Goal: Communication & Community: Answer question/provide support

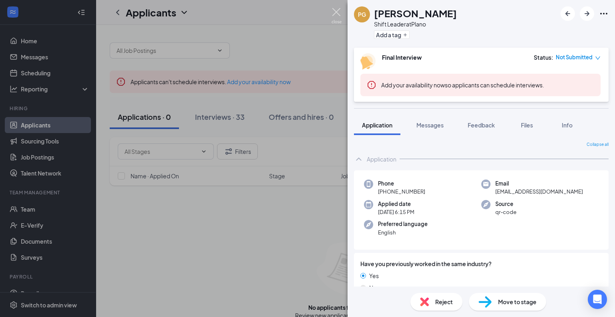
click at [334, 10] on img at bounding box center [337, 16] width 10 height 16
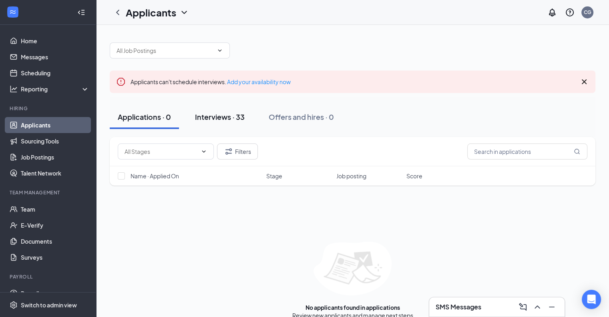
click at [225, 115] on div "Interviews · 33" at bounding box center [220, 117] width 50 height 10
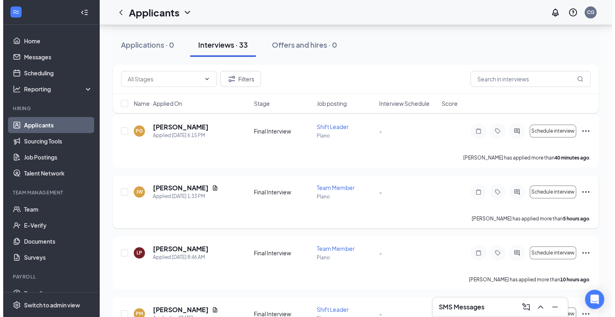
scroll to position [80, 0]
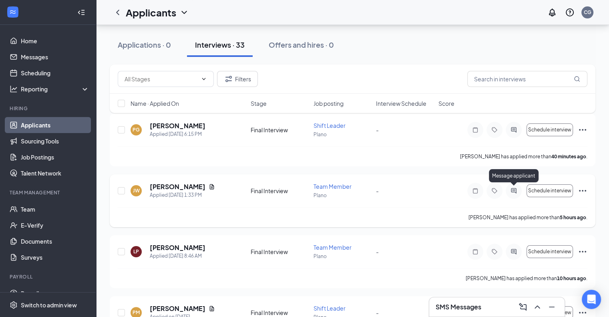
click at [513, 193] on icon "ActiveChat" at bounding box center [514, 190] width 10 height 6
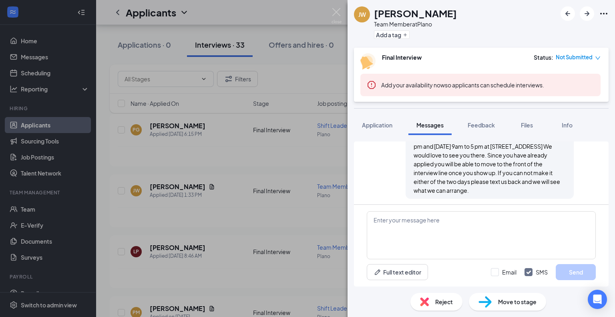
scroll to position [328, 0]
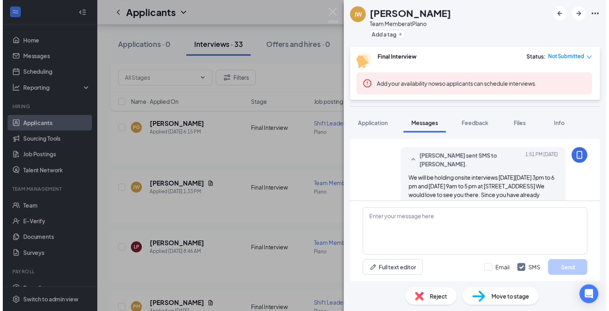
scroll to position [287, 0]
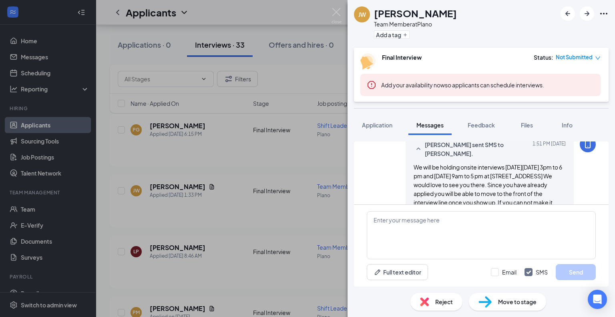
drag, startPoint x: 465, startPoint y: 190, endPoint x: 409, endPoint y: 166, distance: 60.3
click at [414, 167] on div "We will be holding onsite interviews [DATE][DATE] 3pm to 6 pm and [DATE] 9am to…" at bounding box center [490, 194] width 152 height 62
click at [332, 12] on img at bounding box center [337, 16] width 10 height 16
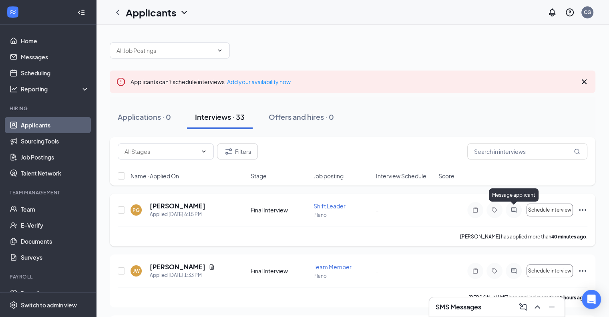
click at [512, 209] on icon "ActiveChat" at bounding box center [514, 210] width 10 height 6
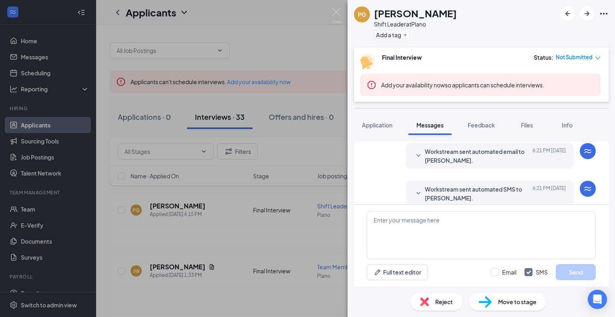
scroll to position [171, 0]
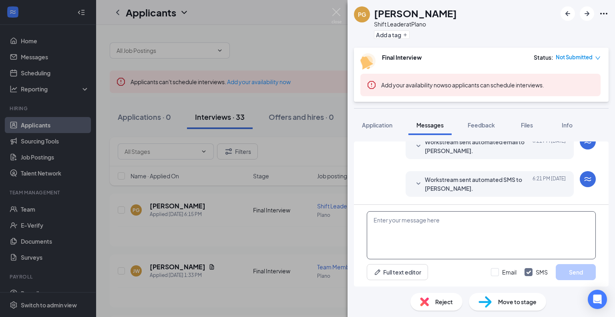
click at [435, 228] on textarea at bounding box center [481, 235] width 229 height 48
paste textarea "We will be holding onsite interviews [DATE][DATE] 3pm to 6 pm and [DATE] 9am to…"
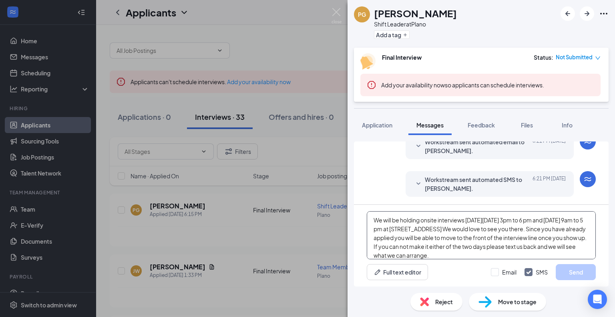
scroll to position [8, 0]
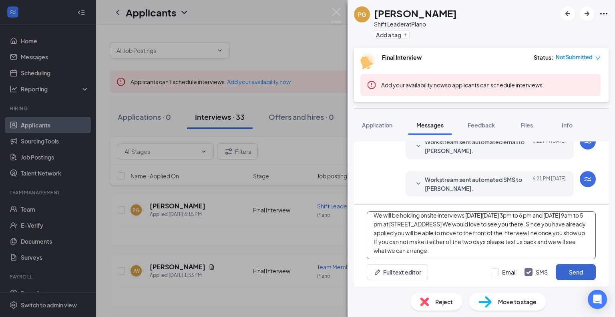
type textarea "We will be holding onsite interviews [DATE][DATE] 3pm to 6 pm and [DATE] 9am to…"
click at [575, 272] on button "Send" at bounding box center [576, 272] width 40 height 16
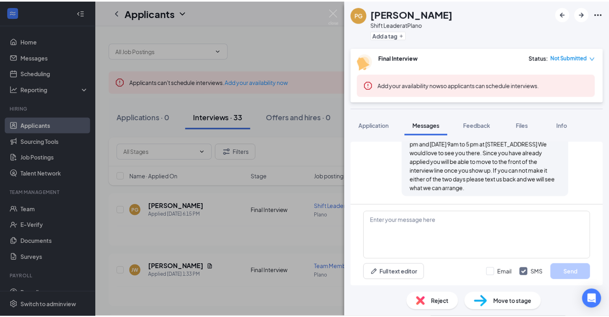
scroll to position [284, 0]
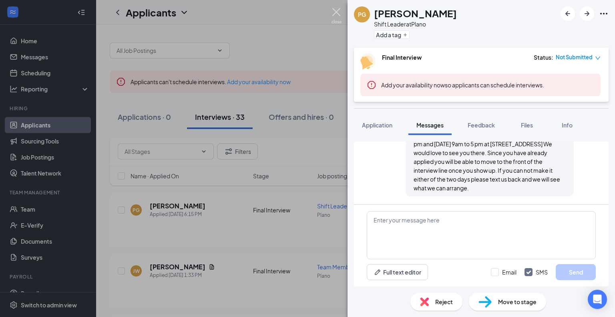
click at [334, 12] on img at bounding box center [337, 16] width 10 height 16
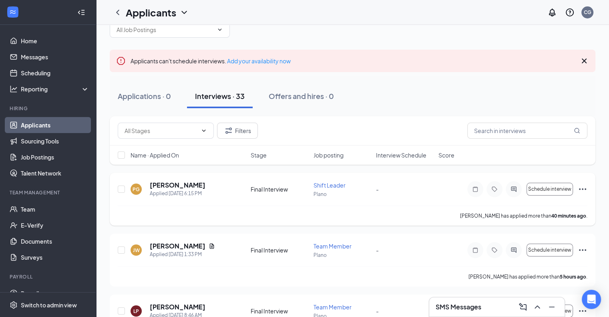
scroll to position [40, 0]
